Goal: Transaction & Acquisition: Subscribe to service/newsletter

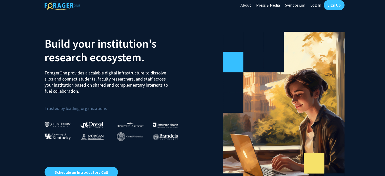
scroll to position [2, 0]
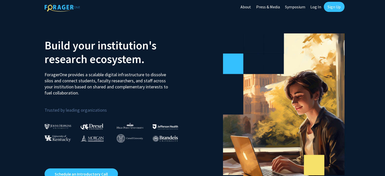
click at [333, 8] on link "Sign Up" at bounding box center [334, 7] width 21 height 10
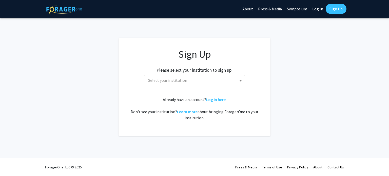
click at [189, 85] on span "Select your institution" at bounding box center [195, 80] width 99 height 10
type input "c"
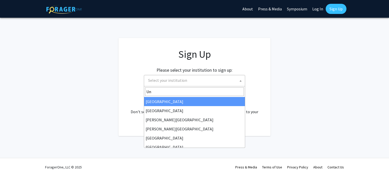
type input "U"
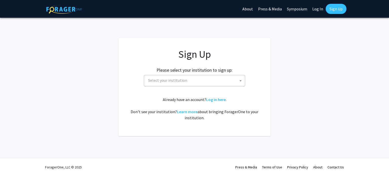
click at [315, 13] on link "Log In" at bounding box center [317, 9] width 16 height 18
select select
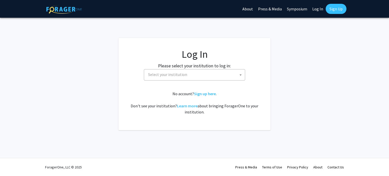
click at [177, 78] on span "Select your institution" at bounding box center [195, 74] width 99 height 10
type input "corn"
